Goal: Check status

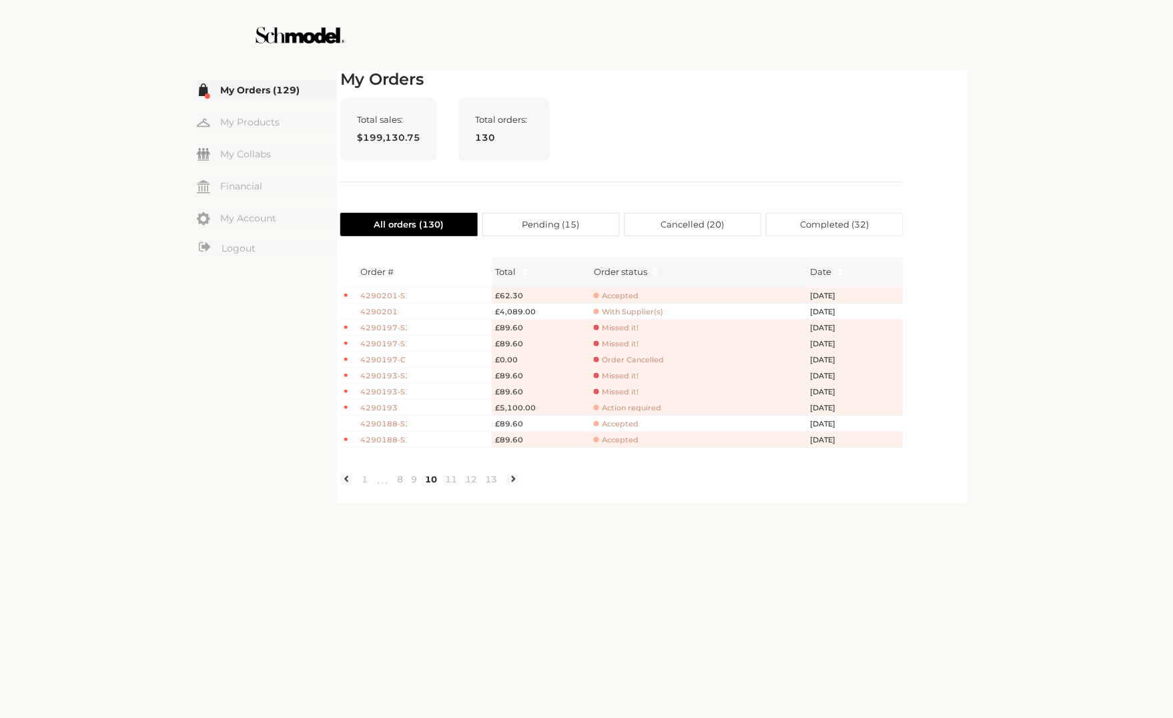
click at [1064, 230] on div "☰ My Orders (129) My Products My Collabs Dashboard Financial My Account Logout …" at bounding box center [586, 359] width 1173 height 718
click at [1017, 348] on div "☰ My Orders (129) My Products My Collabs Dashboard Financial My Account Logout …" at bounding box center [586, 285] width 885 height 437
click at [974, 284] on div "My Orders Total sales: $199,130.75 Total orders: 130 All orders ( 130 ) Pending…" at bounding box center [656, 285] width 639 height 437
click at [871, 156] on div "Total sales: $199,130.75 Total orders: 130" at bounding box center [621, 139] width 563 height 85
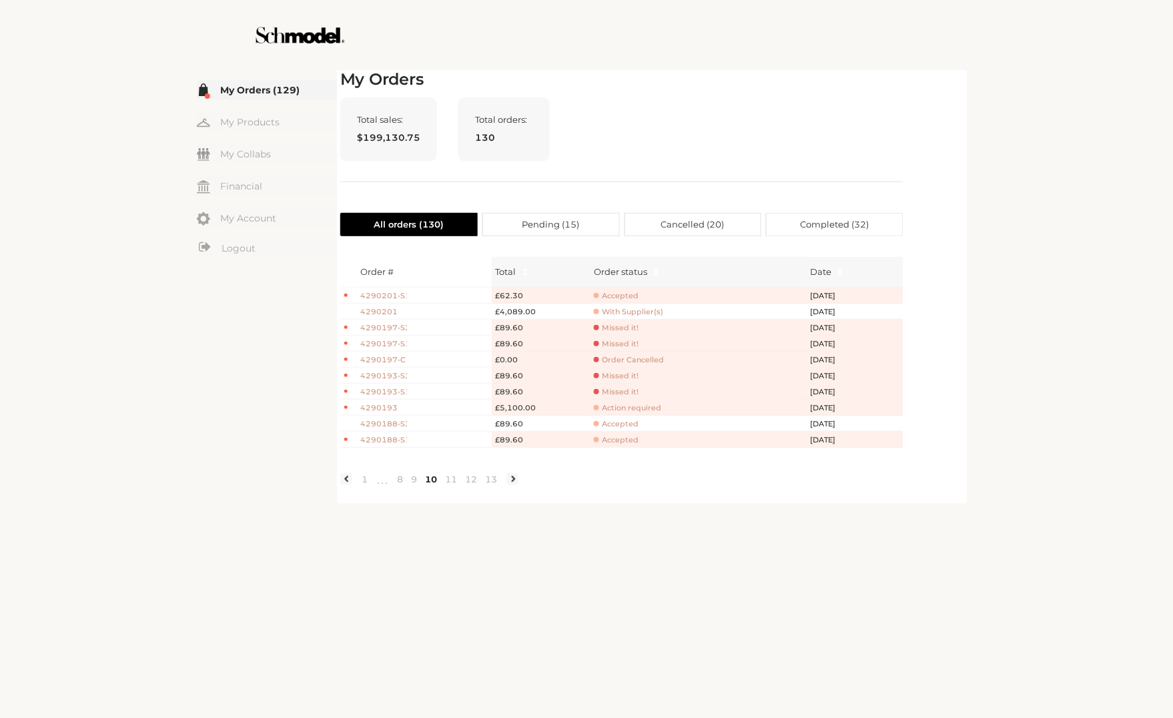
click at [876, 152] on div "Total sales: $199,130.75 Total orders: 130" at bounding box center [621, 139] width 563 height 85
click at [906, 97] on div "My Orders Total sales: $199,130.75 Total orders: 130 All orders ( 130 ) Pending…" at bounding box center [652, 285] width 624 height 430
click at [770, 48] on div at bounding box center [586, 35] width 753 height 70
click at [770, 49] on div at bounding box center [586, 35] width 753 height 70
drag, startPoint x: 770, startPoint y: 49, endPoint x: 690, endPoint y: 49, distance: 80.1
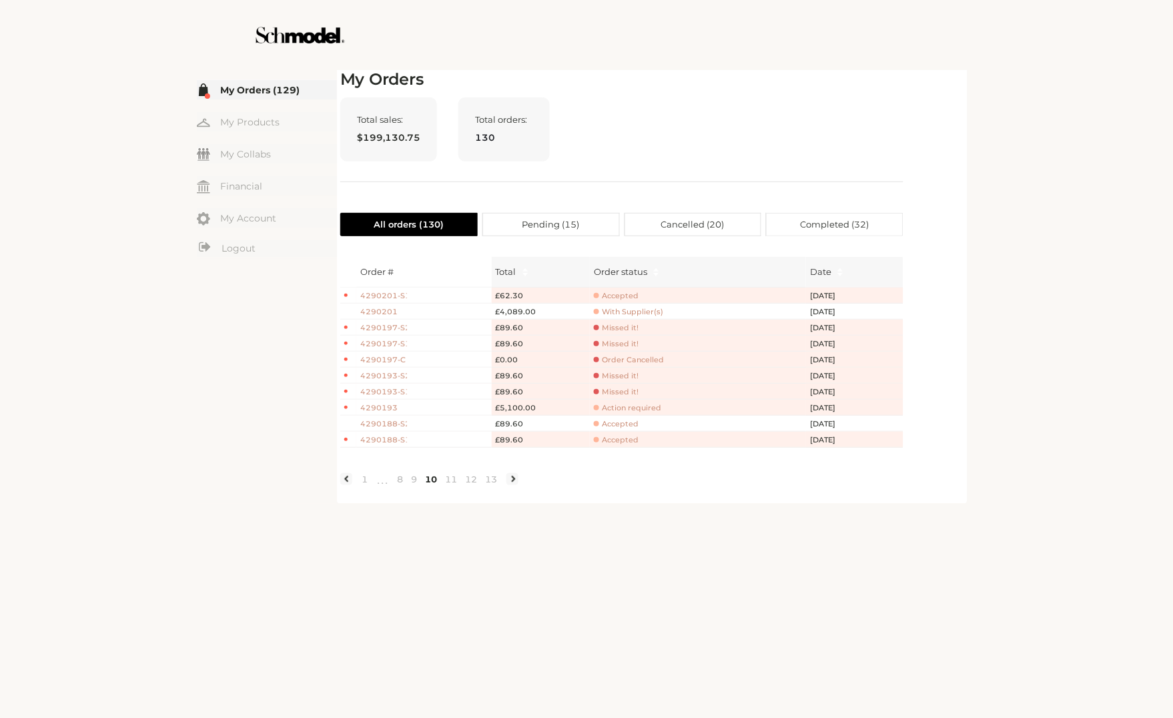
click at [690, 49] on div at bounding box center [586, 35] width 753 height 70
